Goal: Task Accomplishment & Management: Complete application form

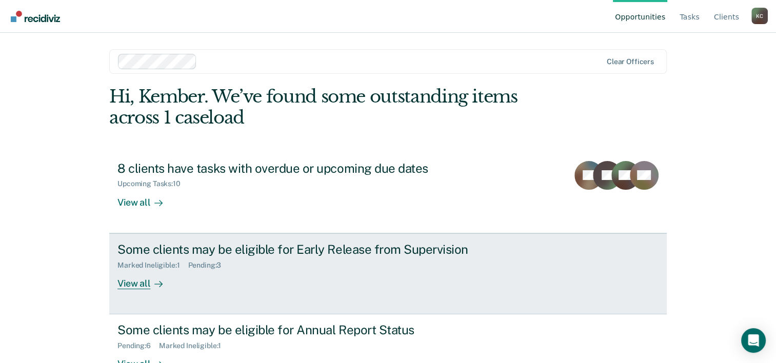
click at [339, 290] on link "Some clients may be eligible for Early Release from Supervision Marked Ineligib…" at bounding box center [387, 273] width 557 height 81
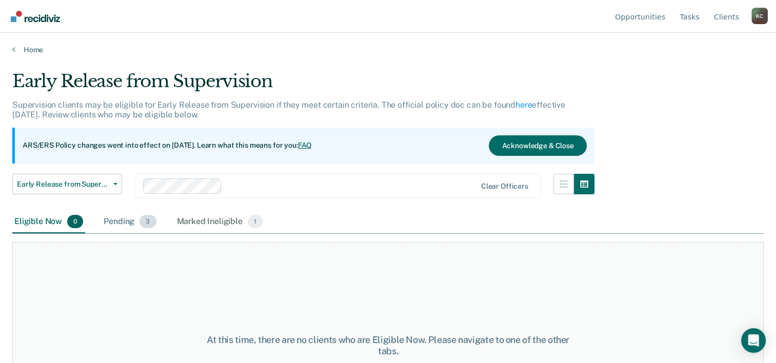
click at [138, 219] on div "Pending 3" at bounding box center [129, 222] width 56 height 23
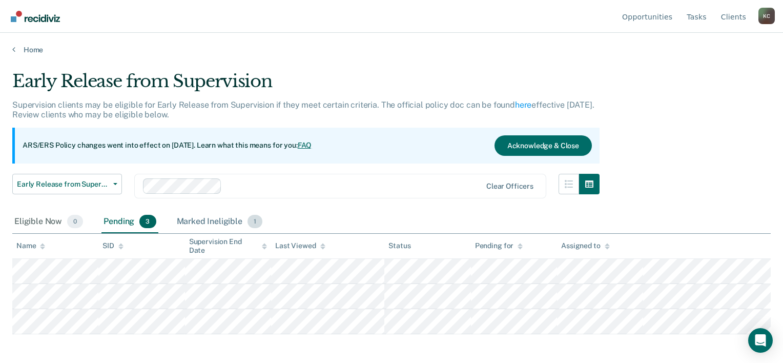
click at [185, 223] on div "Marked Ineligible 1" at bounding box center [220, 222] width 90 height 23
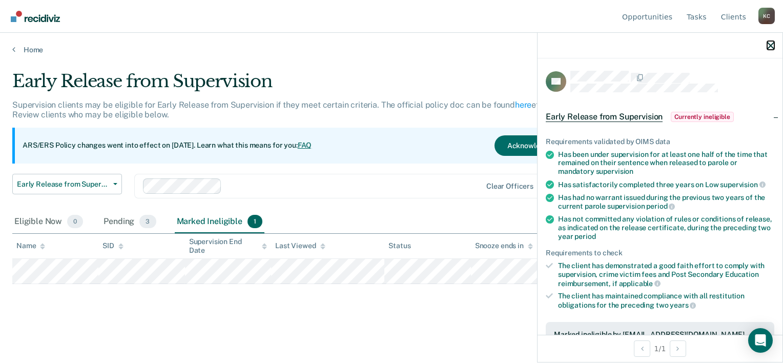
click at [773, 45] on icon "button" at bounding box center [770, 45] width 7 height 7
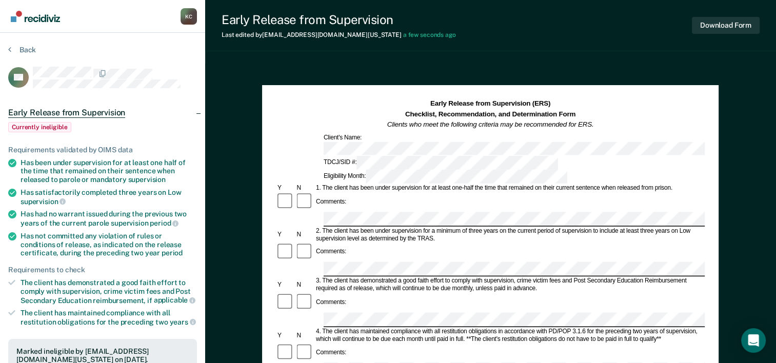
click at [16, 51] on button "Back" at bounding box center [22, 49] width 28 height 9
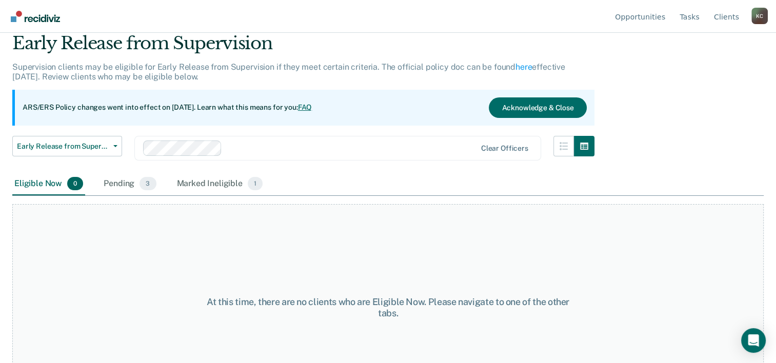
scroll to position [51, 0]
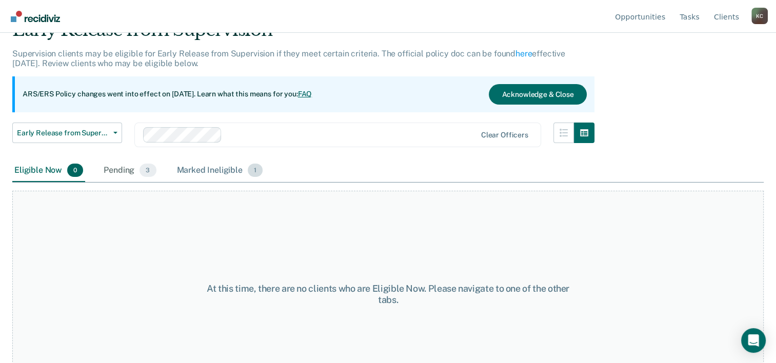
click at [221, 167] on div "Marked Ineligible 1" at bounding box center [220, 170] width 90 height 23
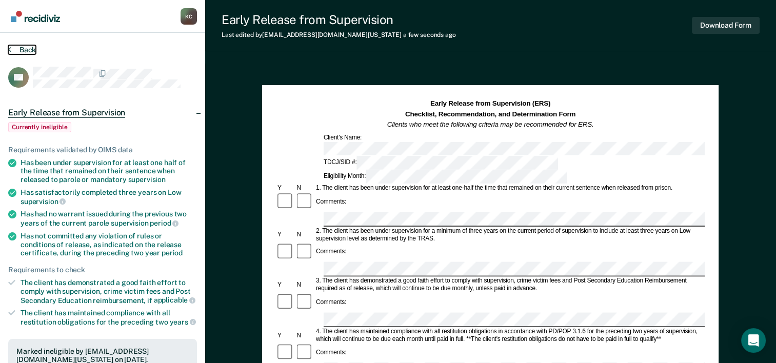
click at [11, 47] on button "Back" at bounding box center [22, 49] width 28 height 9
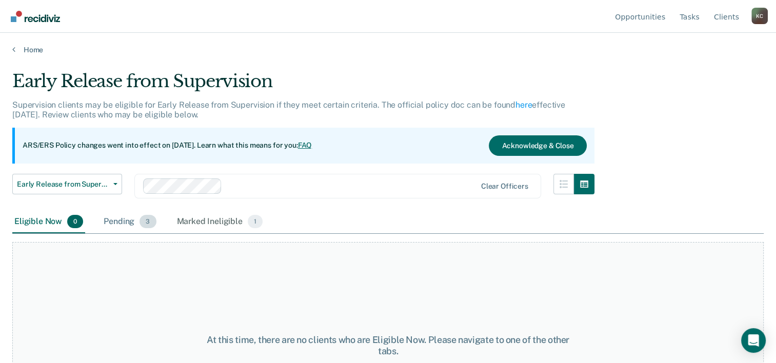
click at [142, 215] on span "3" at bounding box center [147, 221] width 16 height 13
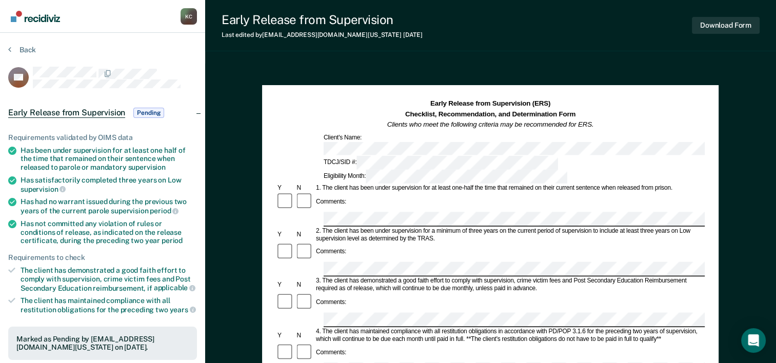
click at [30, 51] on button "Back" at bounding box center [22, 49] width 28 height 9
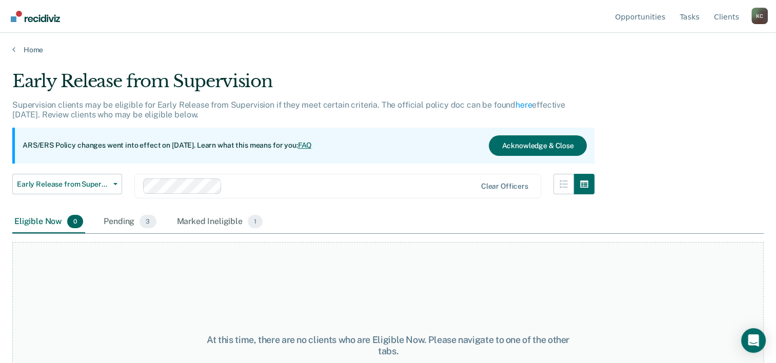
drag, startPoint x: 43, startPoint y: 64, endPoint x: 37, endPoint y: 58, distance: 7.6
click at [42, 63] on main "Early Release from Supervision Supervision clients may be eligible for Early Re…" at bounding box center [388, 206] width 776 height 305
click at [37, 57] on main "Early Release from Supervision Supervision clients may be eligible for Early Re…" at bounding box center [388, 206] width 776 height 305
click at [38, 49] on link "Home" at bounding box center [387, 49] width 751 height 9
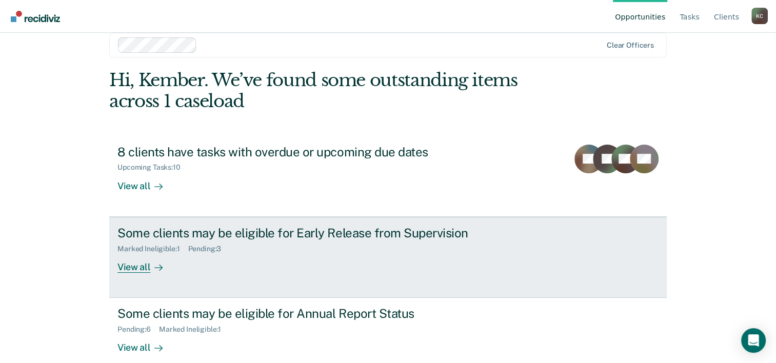
scroll to position [31, 0]
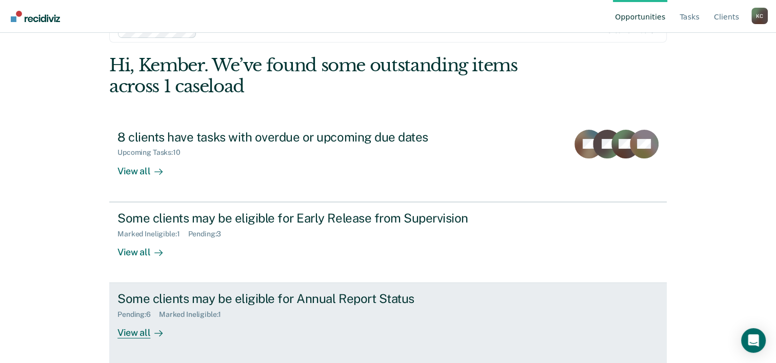
click at [411, 315] on div "Pending : 6 Marked Ineligible : 1" at bounding box center [297, 312] width 360 height 13
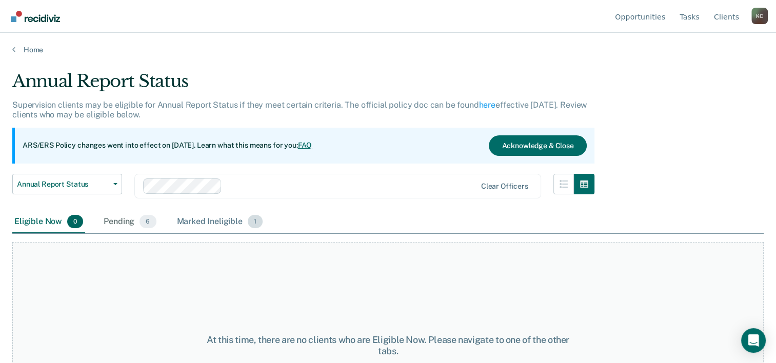
click at [219, 215] on div "Marked Ineligible 1" at bounding box center [220, 222] width 90 height 23
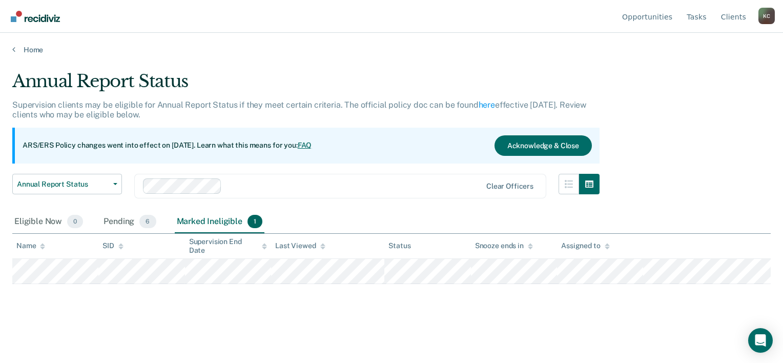
click at [158, 219] on div "Eligible Now 0 Pending 6 Marked Ineligible 1" at bounding box center [138, 222] width 252 height 23
click at [119, 225] on div "Pending 6" at bounding box center [129, 222] width 56 height 23
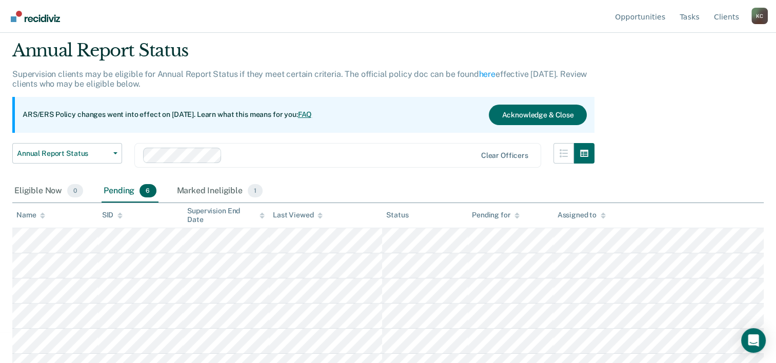
scroll to position [45, 0]
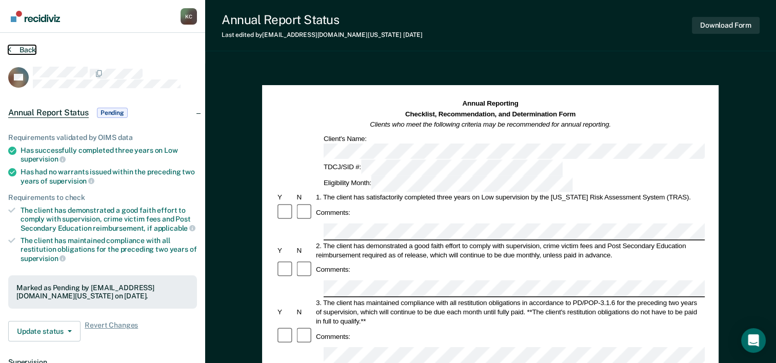
click at [21, 45] on button "Back" at bounding box center [22, 49] width 28 height 9
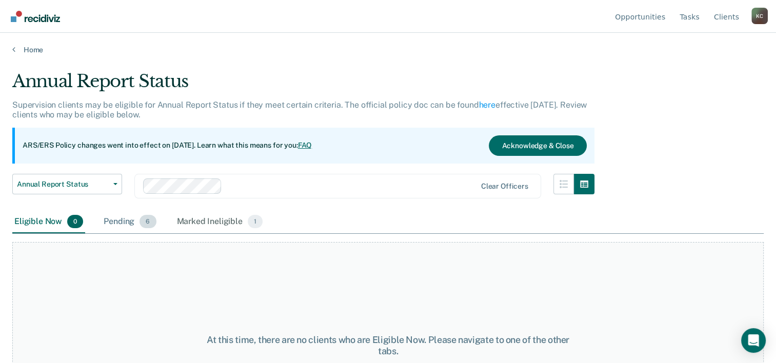
click at [125, 217] on div "Pending 6" at bounding box center [129, 222] width 56 height 23
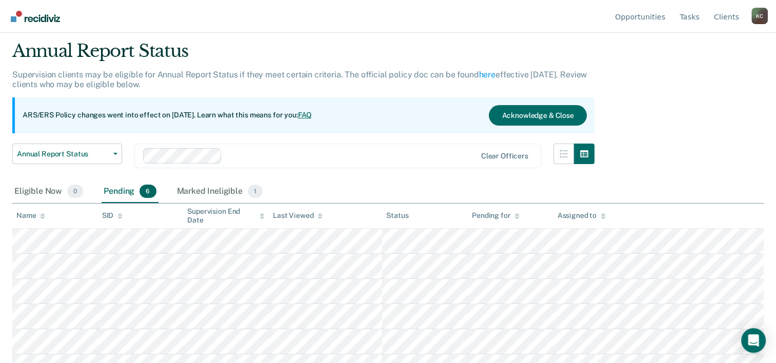
scroll to position [45, 0]
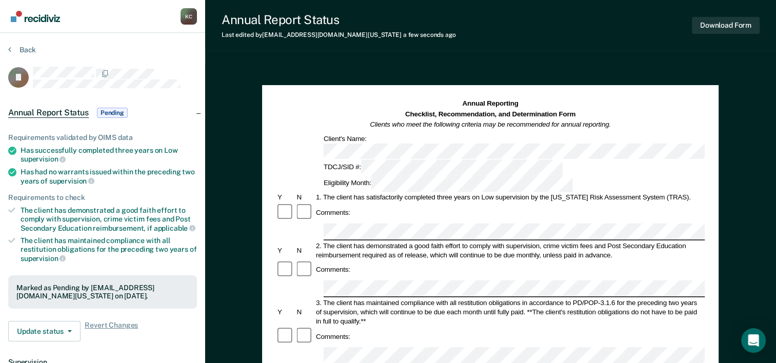
click at [23, 47] on button "Back" at bounding box center [22, 49] width 28 height 9
